Goal: Task Accomplishment & Management: Manage account settings

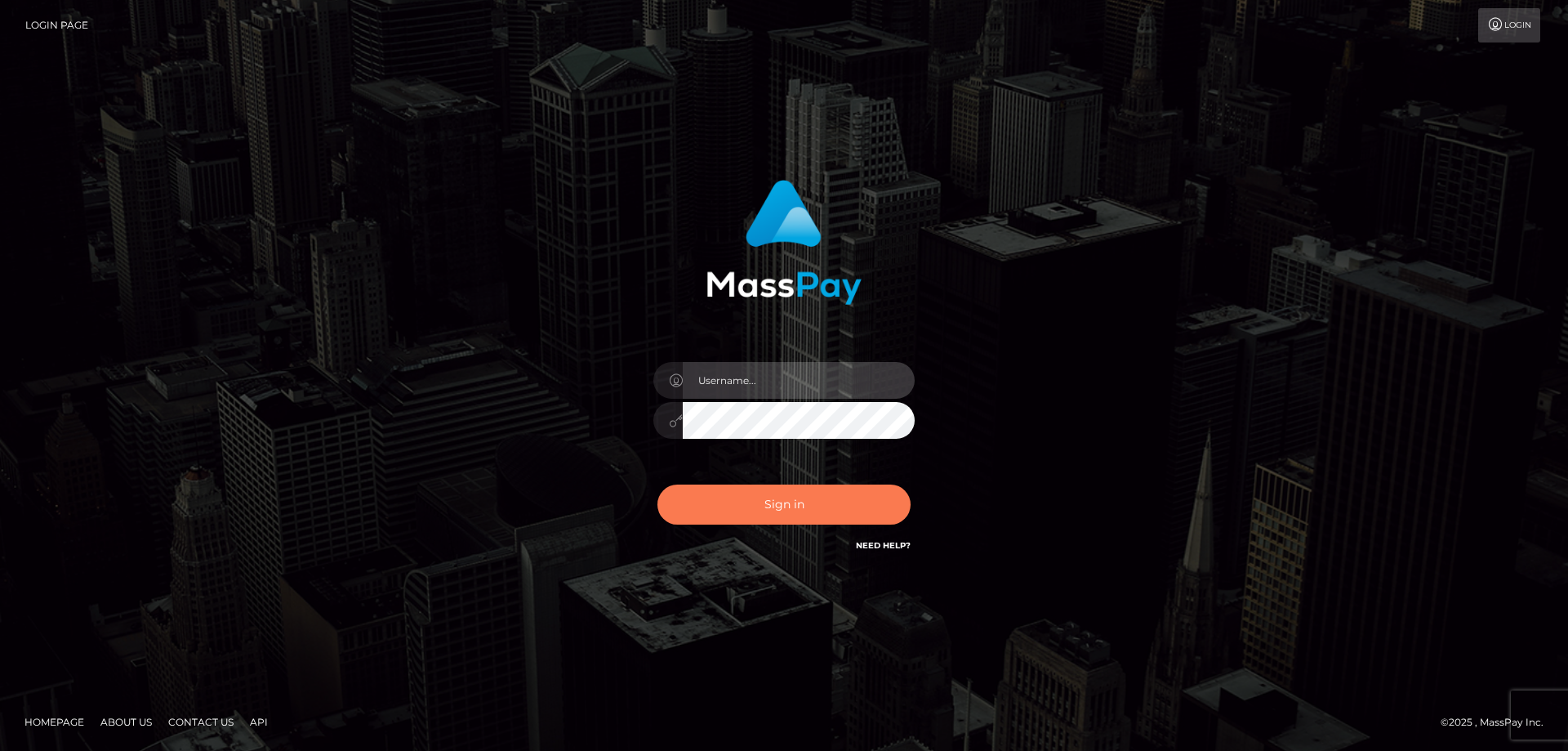
type input "Queen.megabonanza"
click at [717, 495] on button "Sign in" at bounding box center [783, 504] width 253 height 40
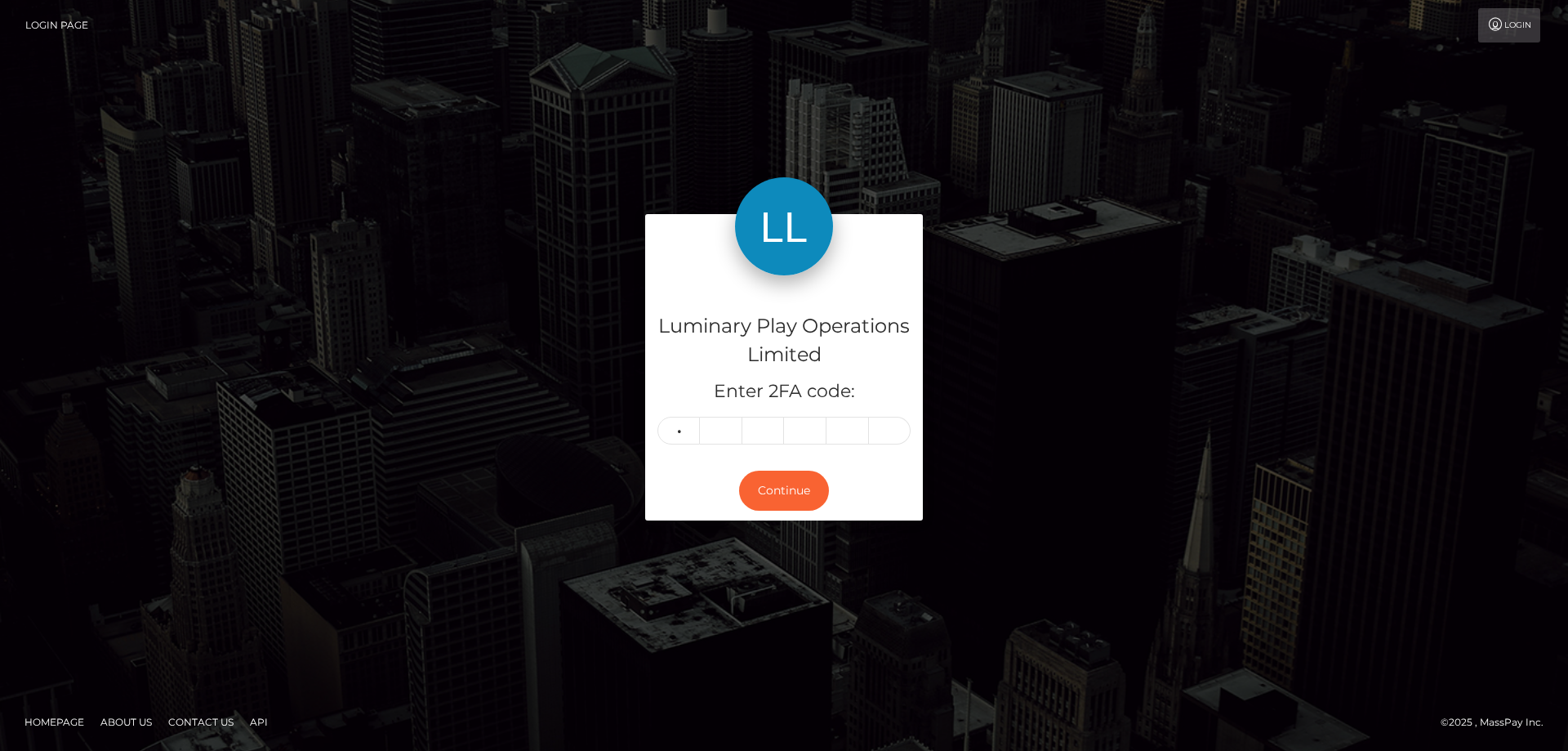
type input "5"
type input "1"
type input "3"
type input "2"
type input "9"
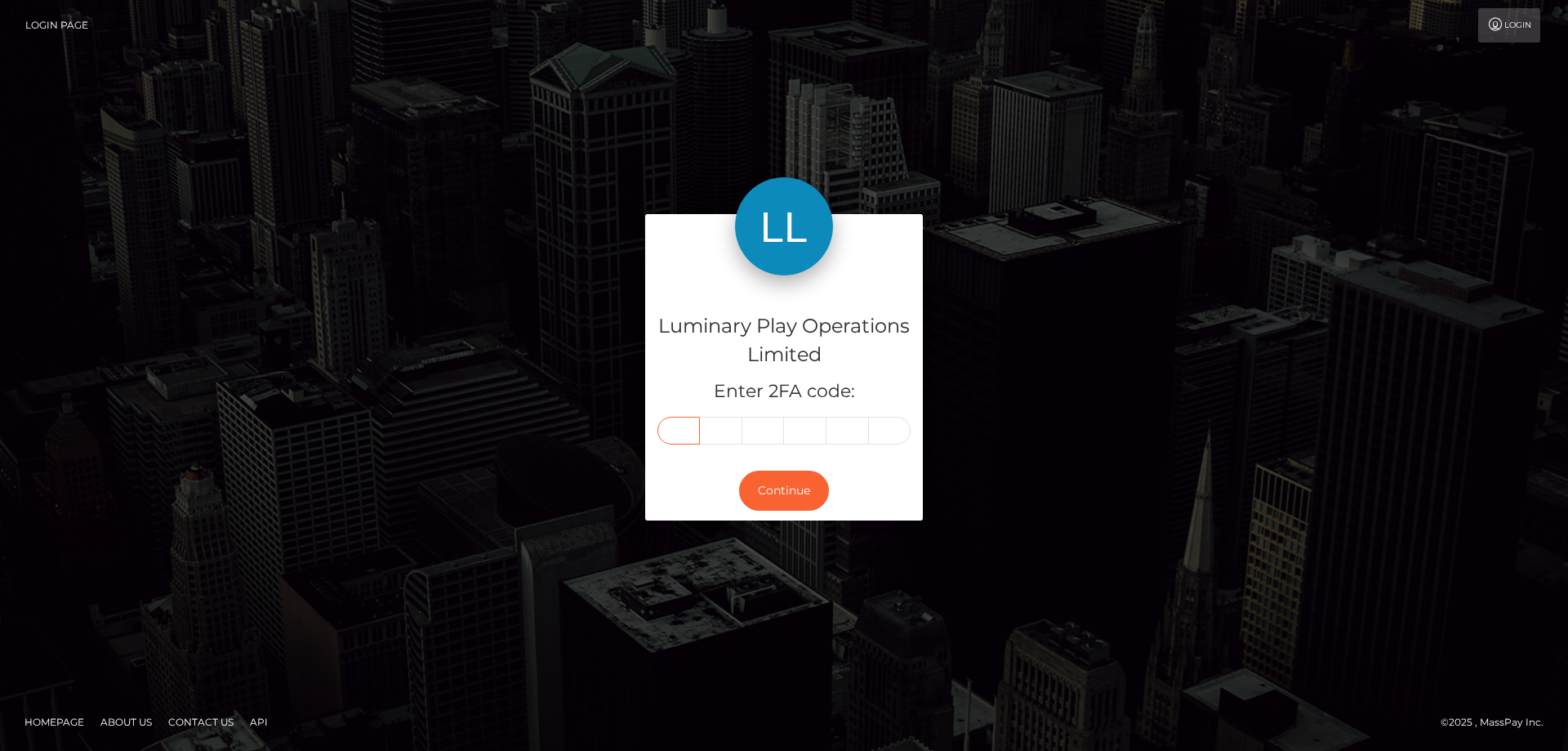
type input "5"
type input "0"
type input "1"
type input "3"
type input "2"
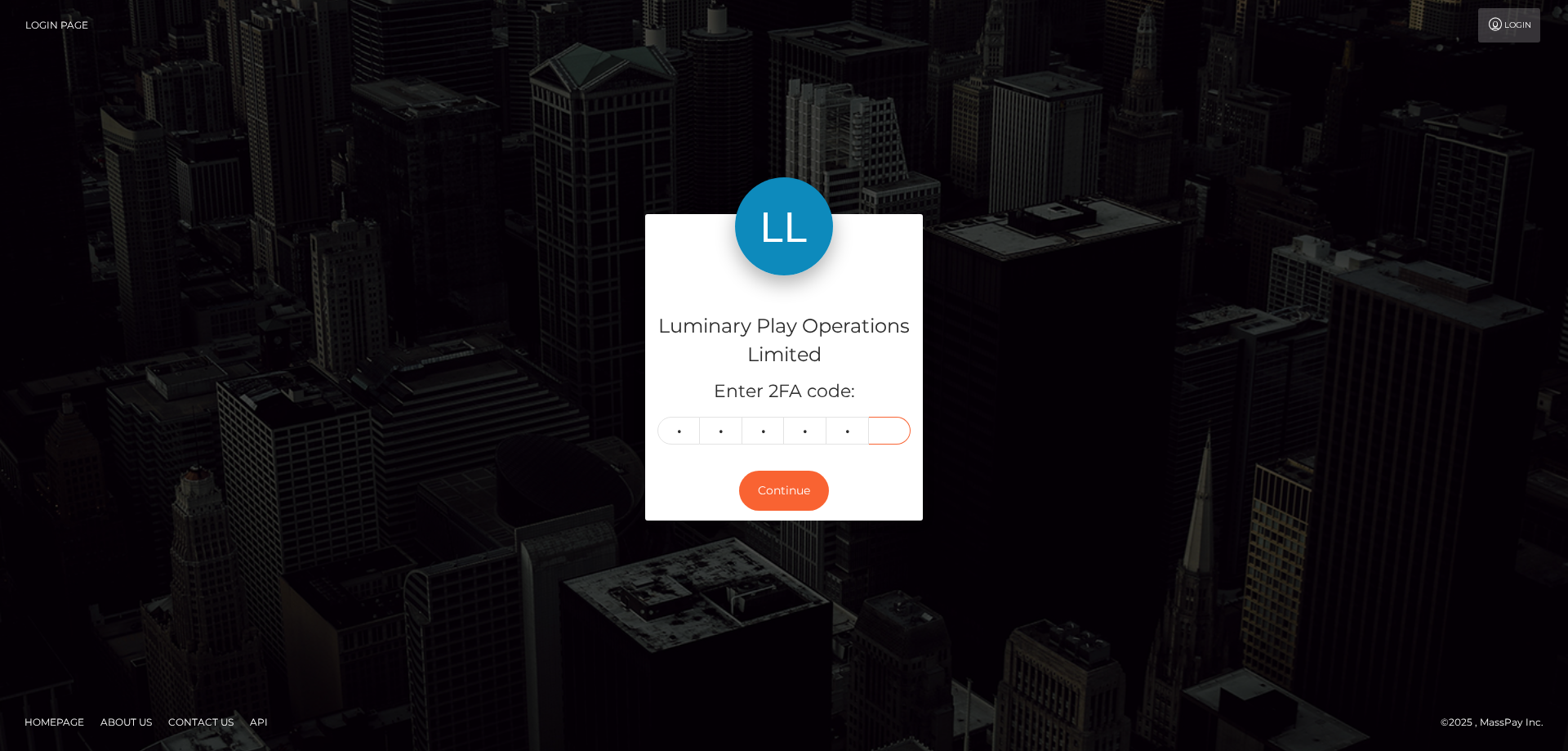
type input "9"
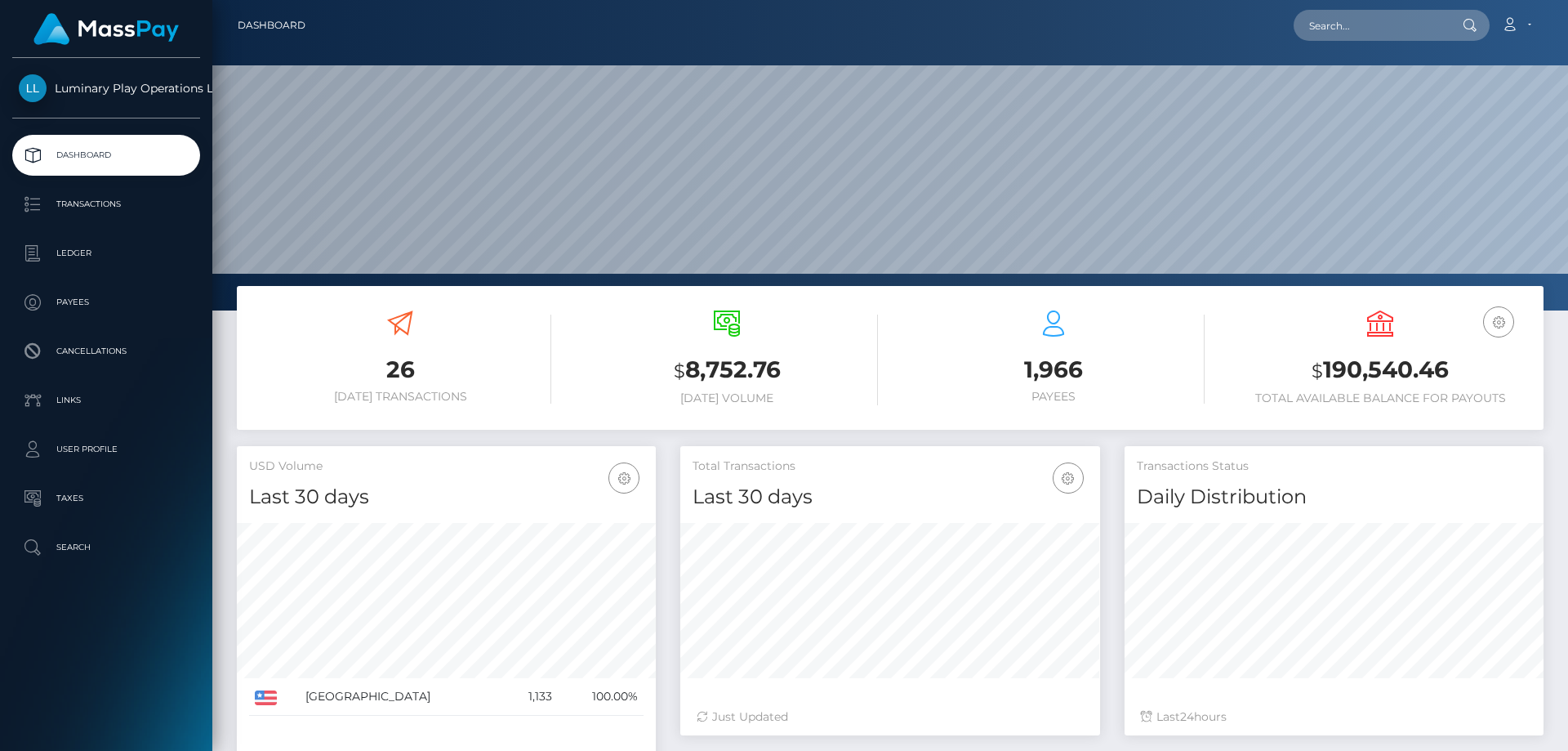
scroll to position [290, 419]
drag, startPoint x: 1469, startPoint y: 375, endPoint x: 1320, endPoint y: 366, distance: 149.3
click at [1320, 366] on h3 "$ 190,540.46" at bounding box center [1380, 370] width 302 height 33
copy h3 "190,540.46"
